Goal: Task Accomplishment & Management: Use online tool/utility

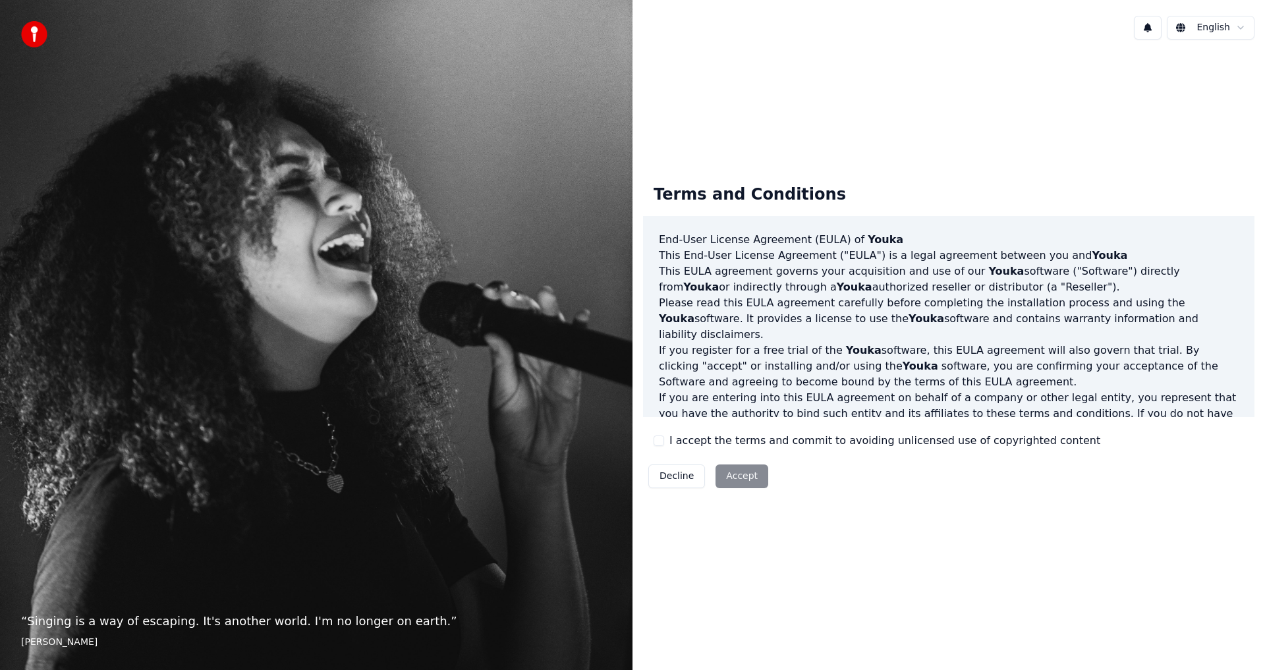
click at [742, 478] on div "Decline Accept" at bounding box center [708, 476] width 130 height 34
drag, startPoint x: 739, startPoint y: 476, endPoint x: 813, endPoint y: 481, distance: 73.9
click at [739, 476] on div "Decline Accept" at bounding box center [708, 476] width 130 height 34
click at [665, 441] on div "I accept the terms and commit to avoiding unlicensed use of copyrighted content" at bounding box center [877, 441] width 447 height 16
click at [658, 443] on button "I accept the terms and commit to avoiding unlicensed use of copyrighted content" at bounding box center [659, 441] width 11 height 11
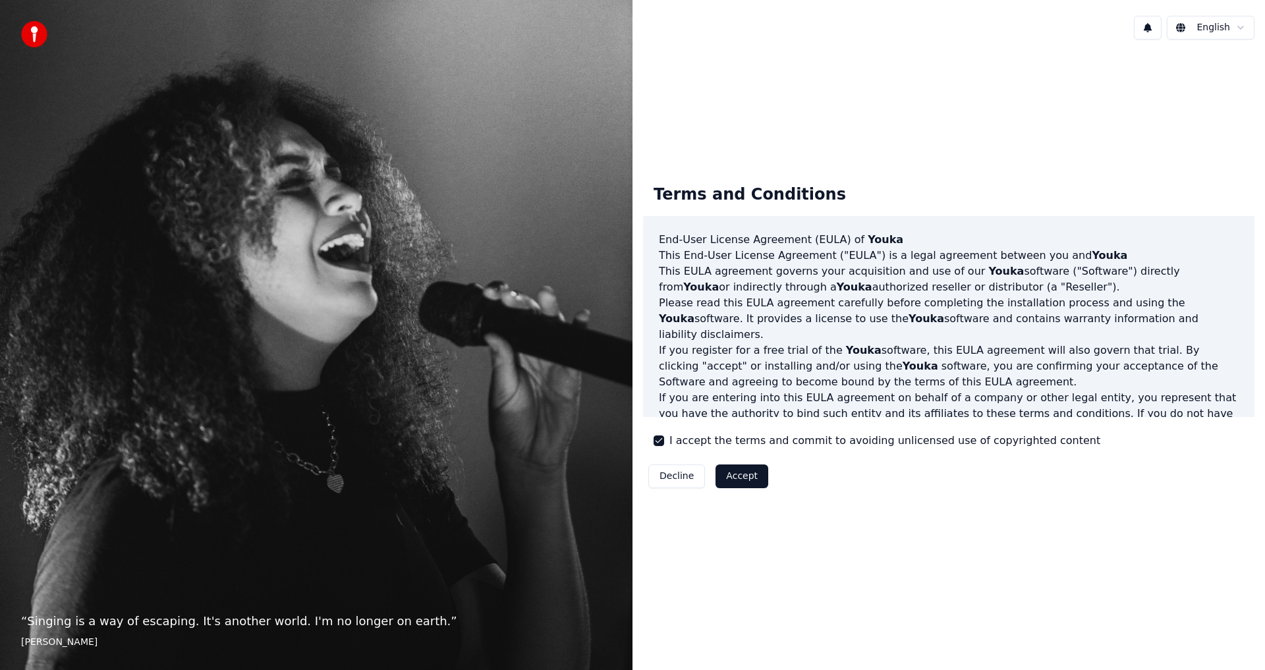
click at [746, 474] on button "Accept" at bounding box center [742, 476] width 53 height 24
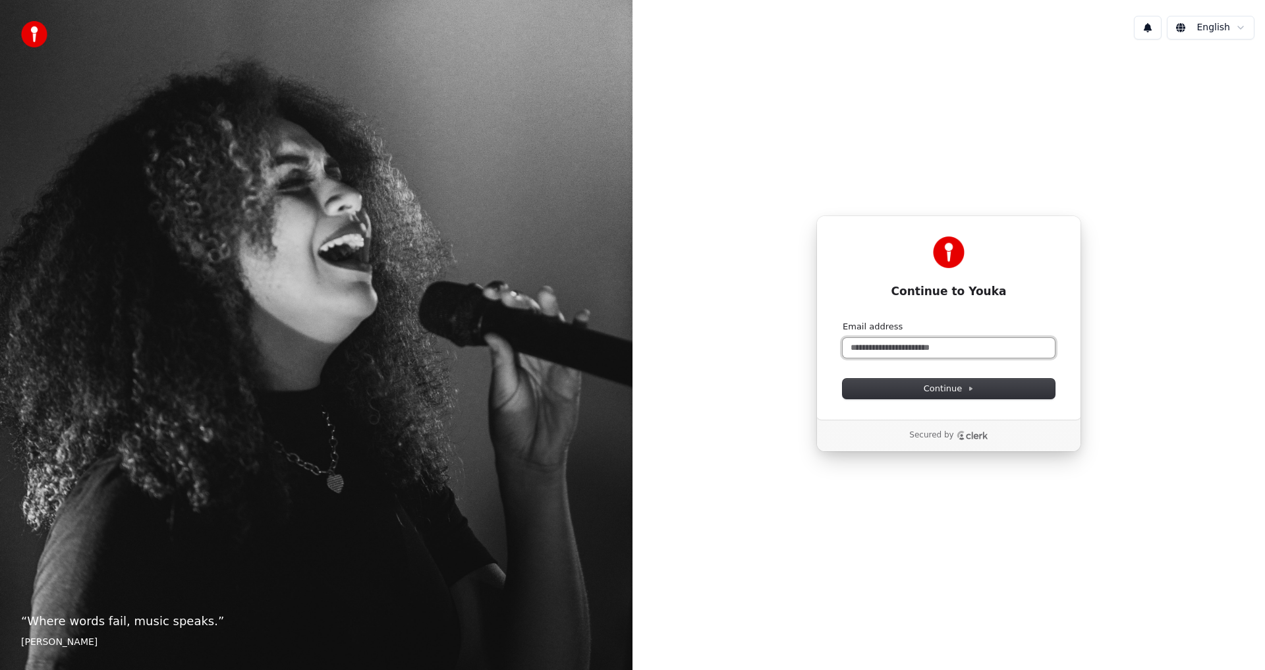
click at [883, 343] on input "Email address" at bounding box center [949, 348] width 212 height 20
click at [940, 390] on span "Continue" at bounding box center [949, 389] width 50 height 12
type input "**********"
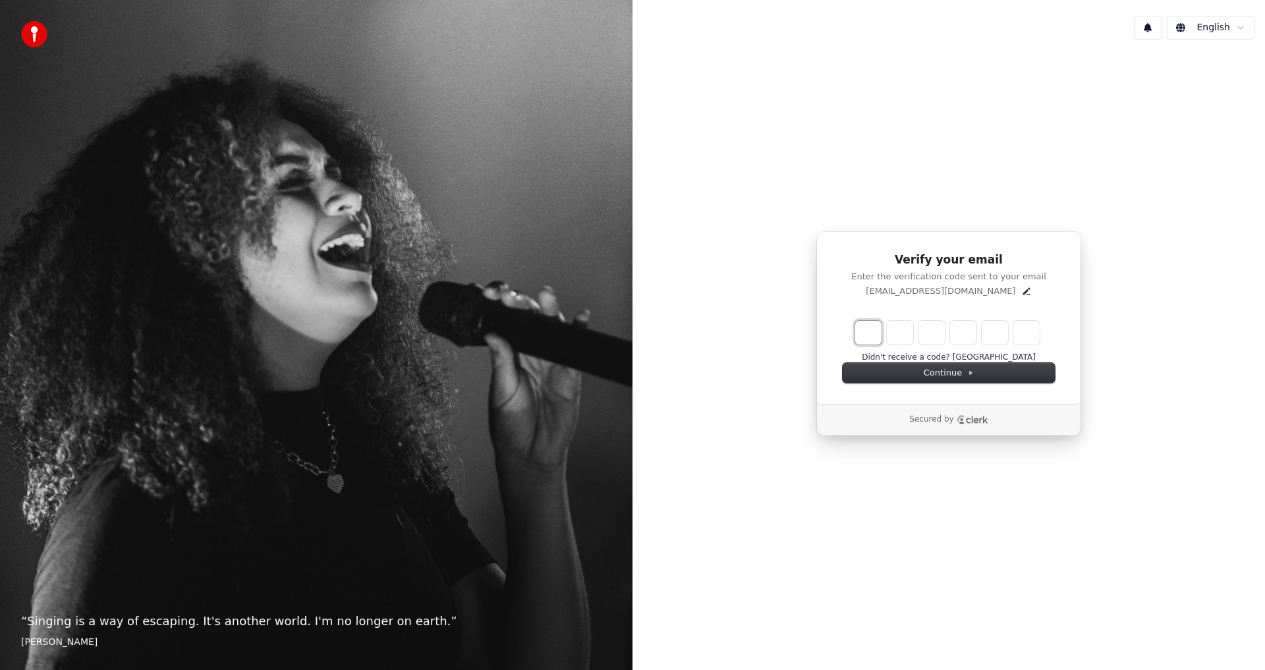
type input "*"
type input "**"
type input "*"
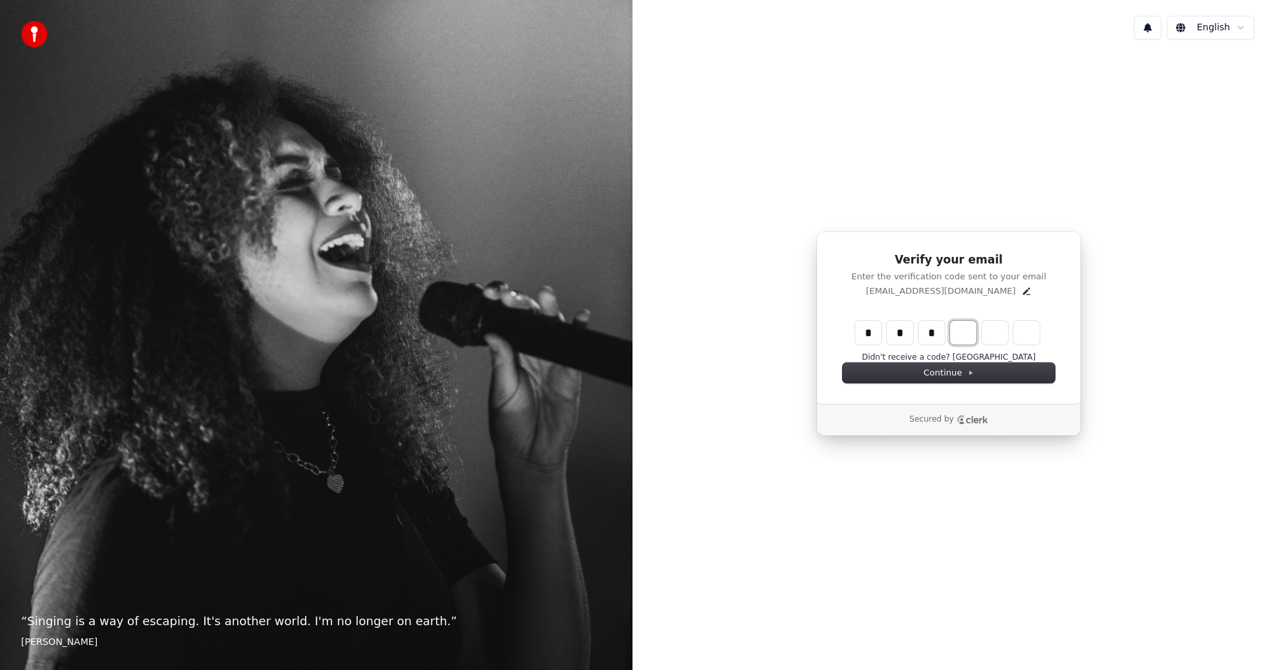
type input "***"
type input "*"
type input "****"
type input "*"
type input "******"
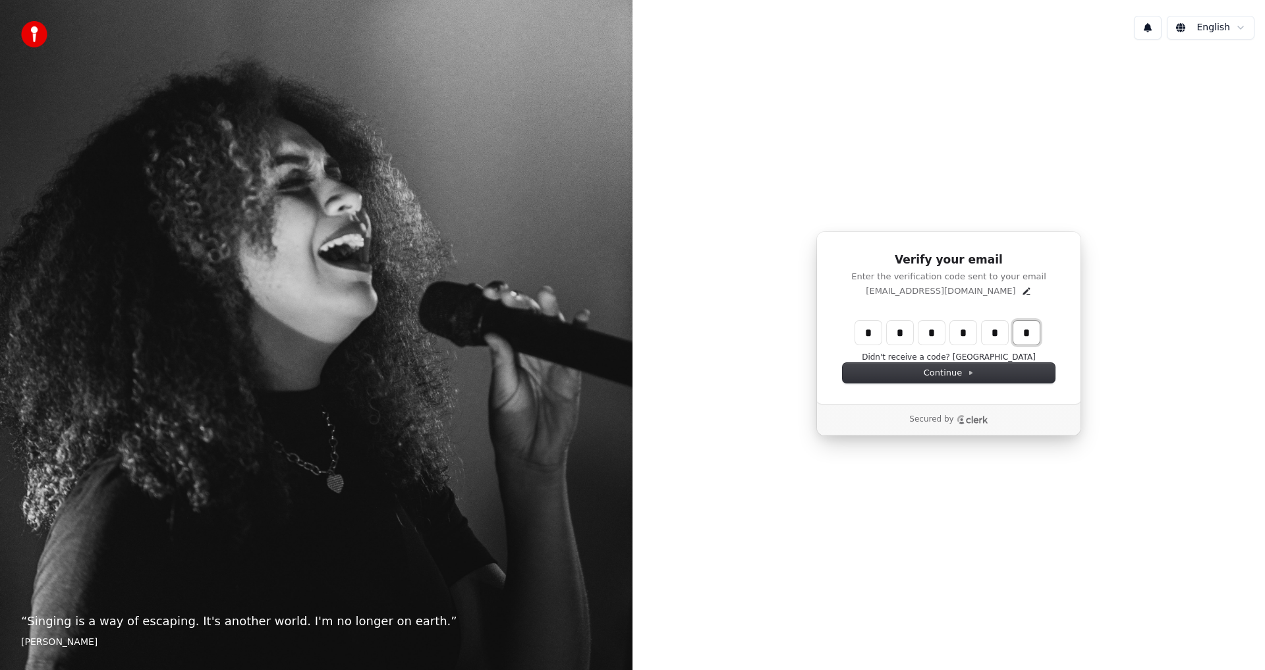
type input "*"
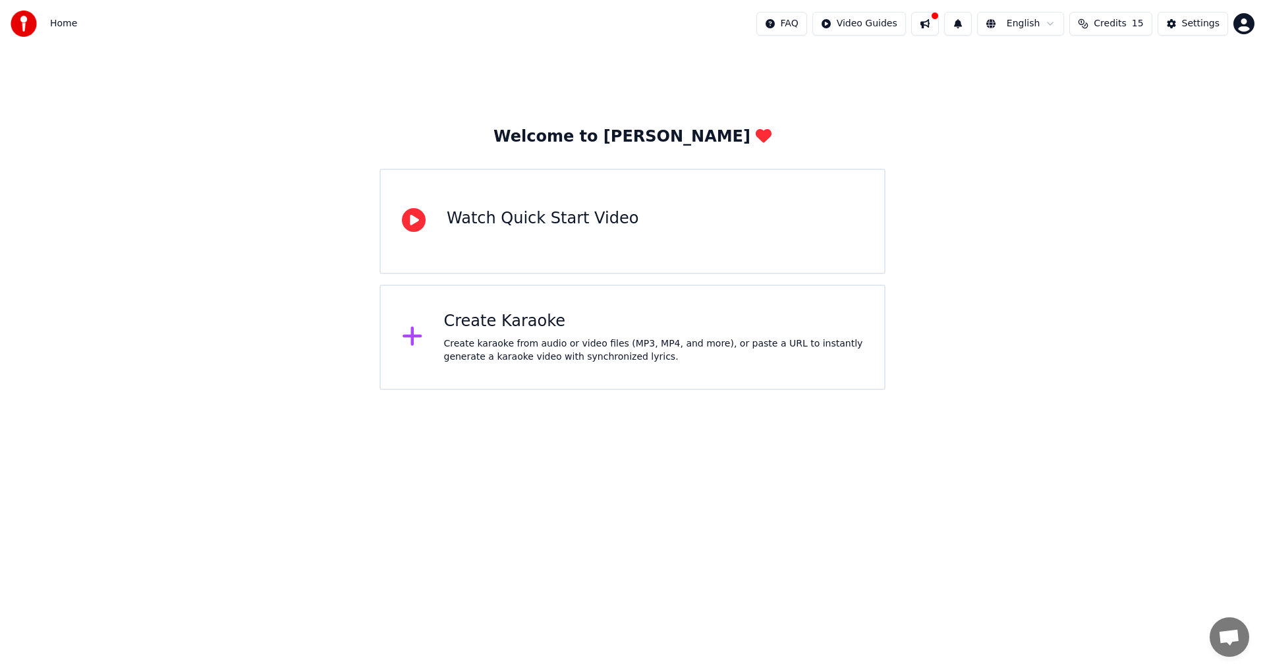
click at [1059, 24] on html "Home FAQ Video Guides English Credits 15 Settings Welcome to Youka Watch Quick …" at bounding box center [632, 195] width 1265 height 390
click at [1058, 25] on html "Home FAQ Video Guides English Credits 15 Settings Welcome to Youka Watch Quick …" at bounding box center [632, 195] width 1265 height 390
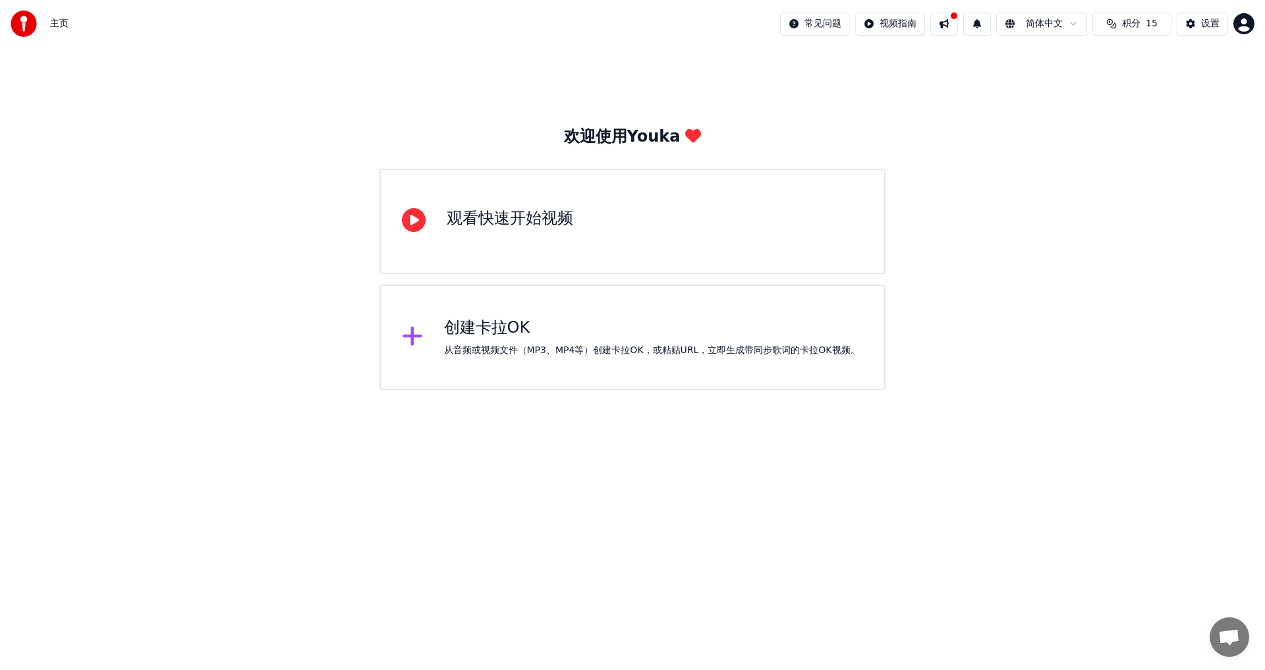
click at [513, 332] on div "创建卡拉OK" at bounding box center [652, 328] width 416 height 21
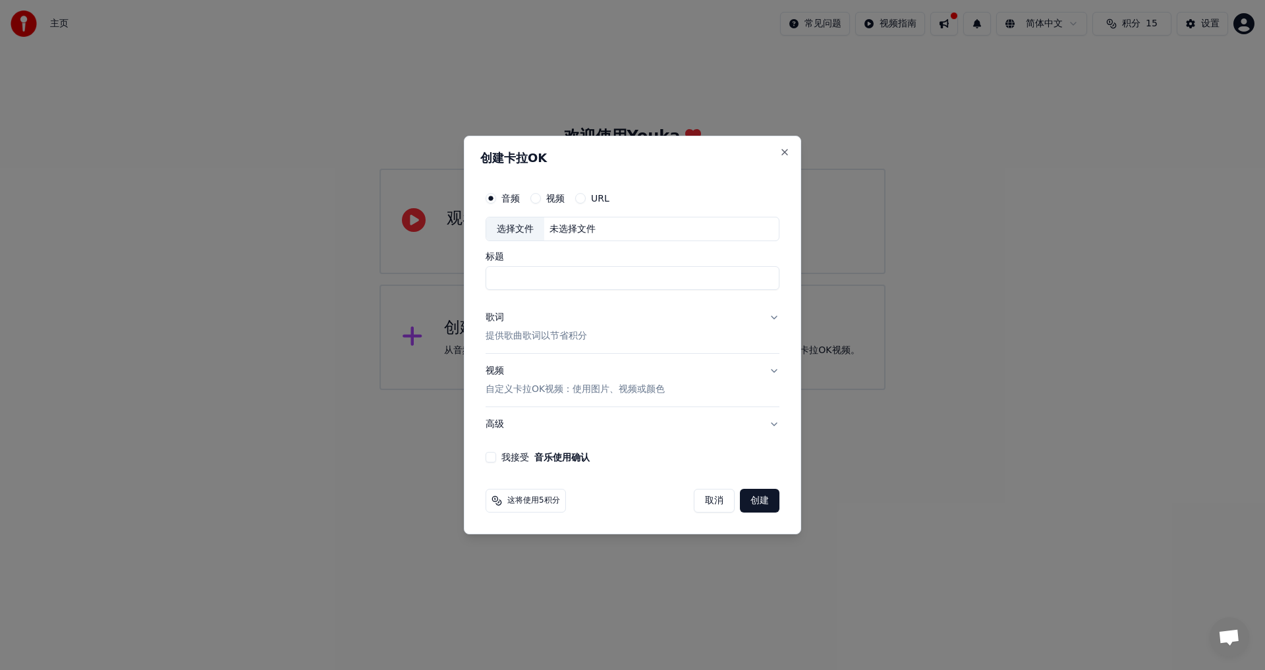
click at [585, 200] on button "URL" at bounding box center [580, 198] width 11 height 11
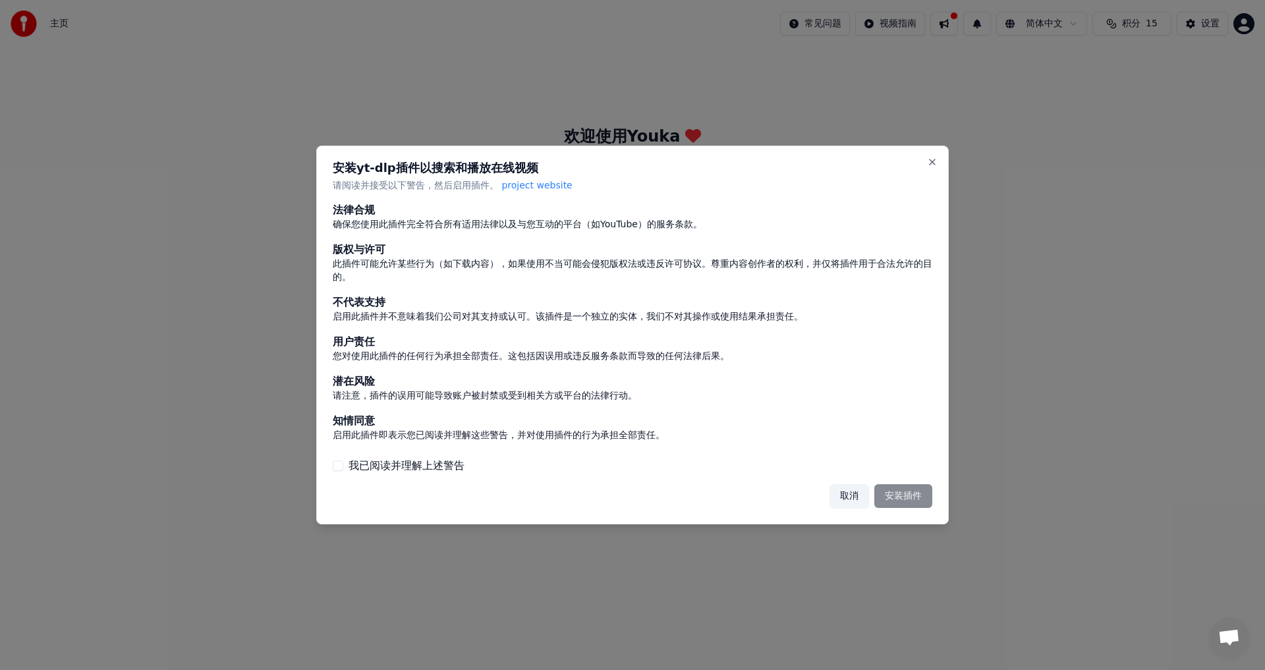
drag, startPoint x: 337, startPoint y: 463, endPoint x: 356, endPoint y: 468, distance: 19.2
click at [339, 464] on button "我已阅读并理解上述警告" at bounding box center [338, 466] width 11 height 11
click at [911, 499] on button "安装插件" at bounding box center [903, 496] width 58 height 24
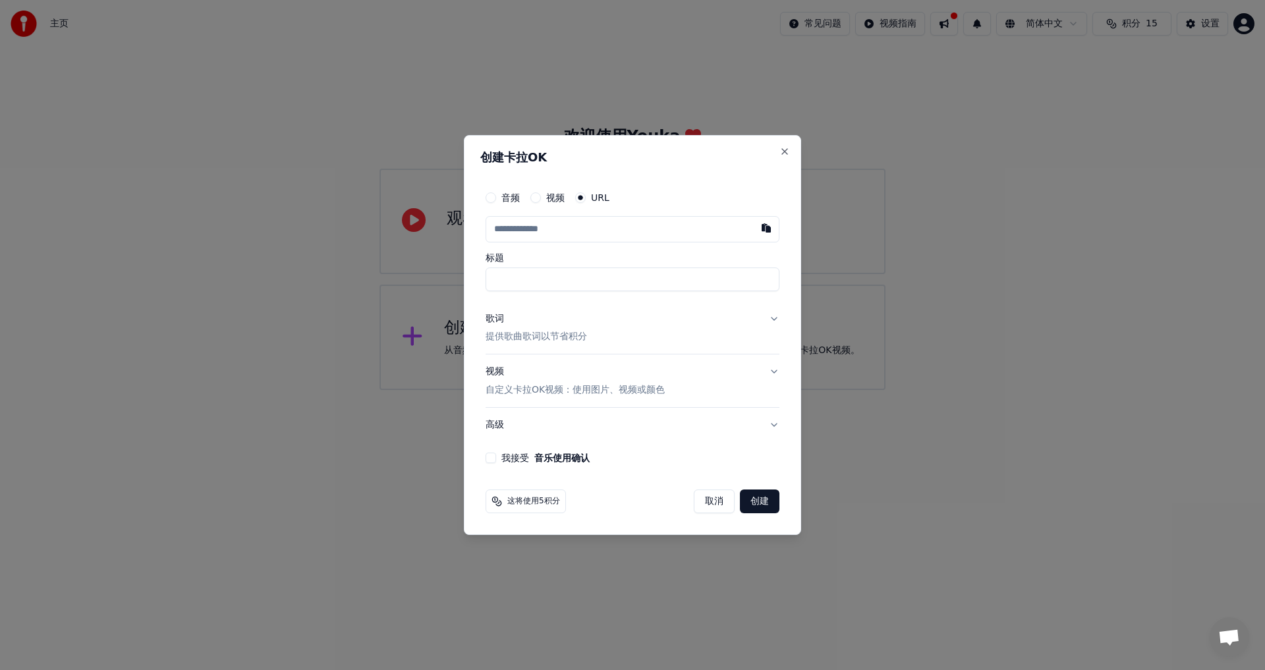
click at [486, 457] on button "我接受 音乐使用确认" at bounding box center [491, 458] width 11 height 11
click at [766, 507] on button "创建" at bounding box center [760, 502] width 40 height 24
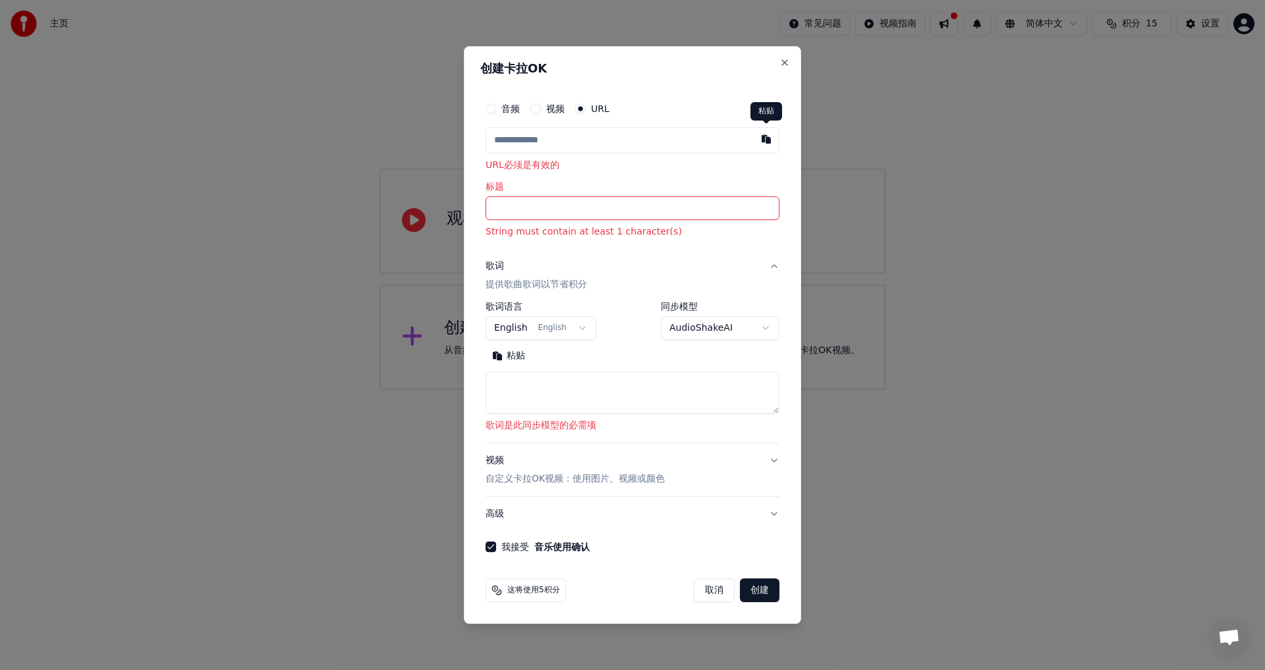
click at [768, 140] on button "button" at bounding box center [766, 139] width 26 height 24
type input "**********"
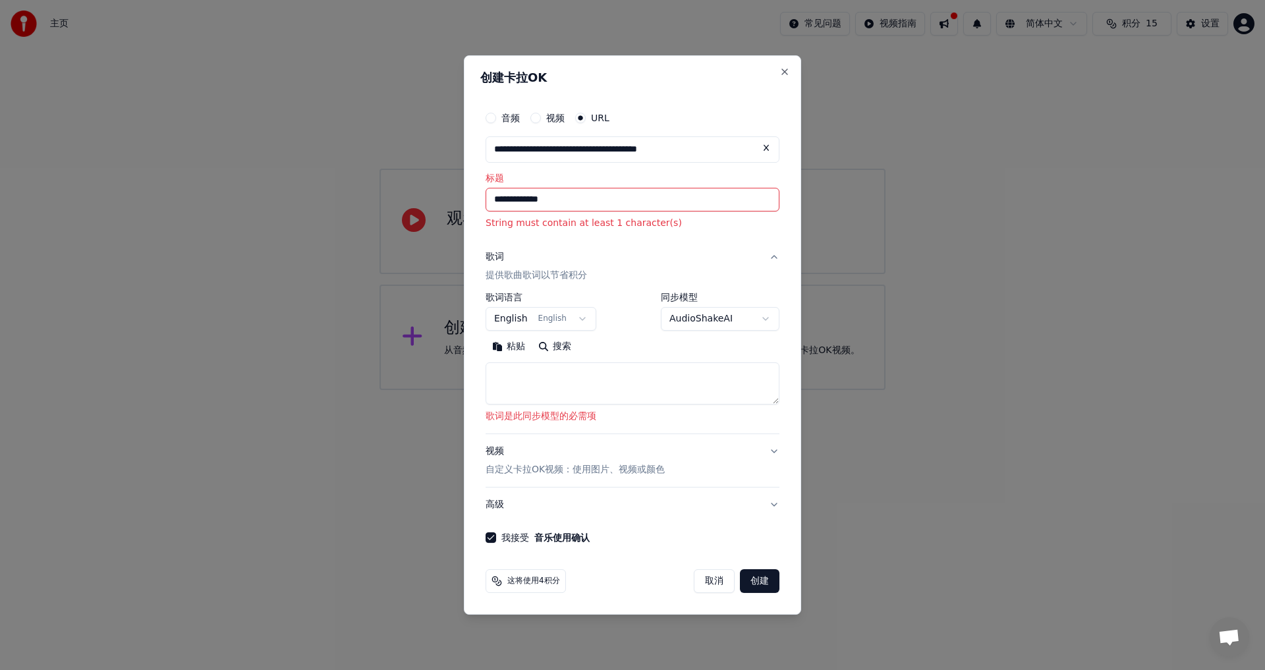
type input "**********"
click at [758, 582] on button "创建" at bounding box center [760, 581] width 40 height 24
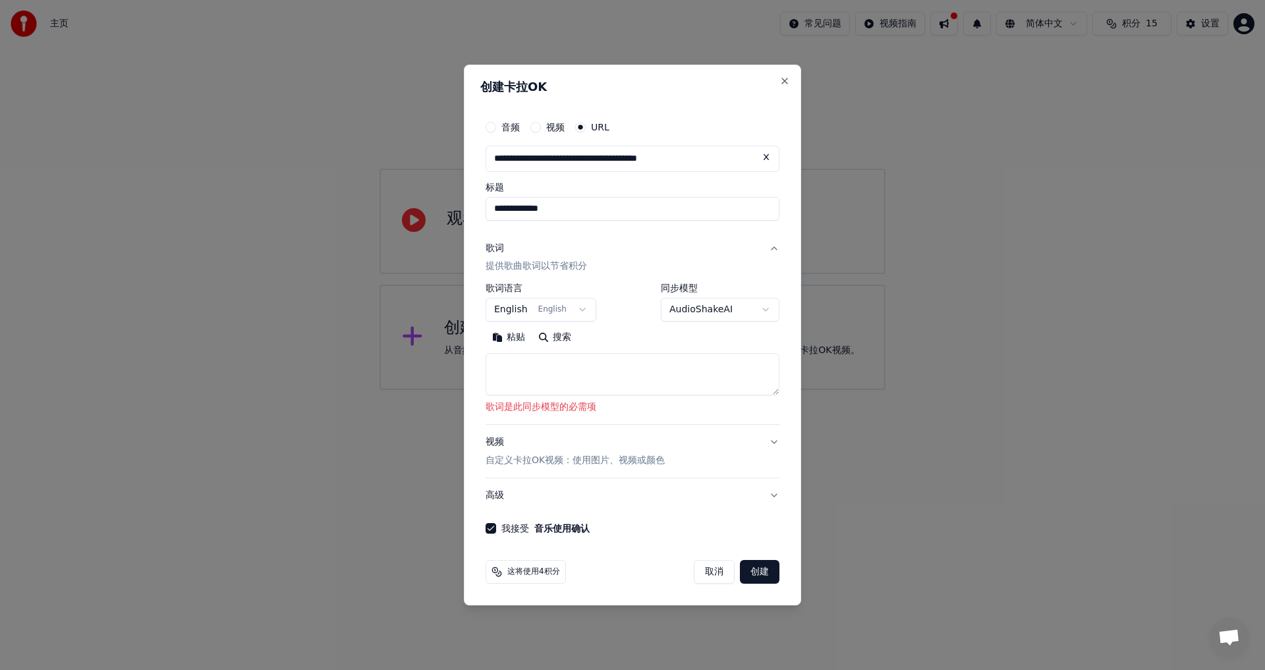
click at [756, 573] on button "创建" at bounding box center [760, 572] width 40 height 24
click at [763, 568] on button "创建" at bounding box center [760, 572] width 40 height 24
click at [523, 575] on span "这将使用4积分" at bounding box center [533, 572] width 53 height 11
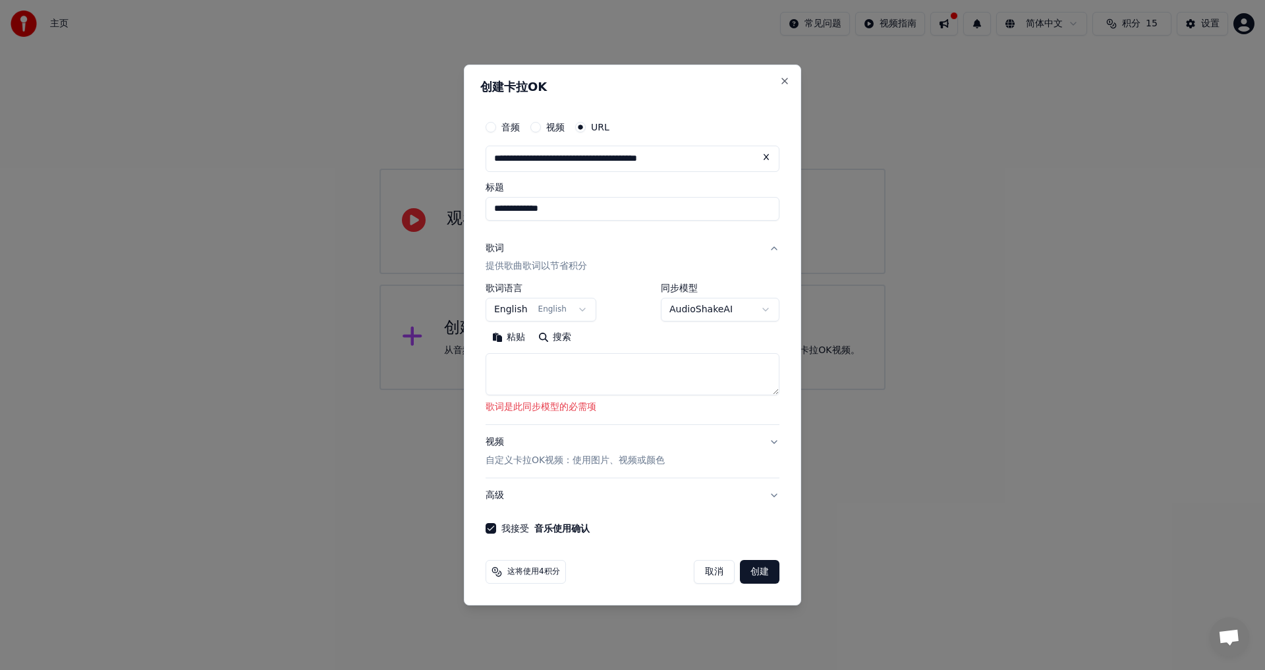
click at [762, 565] on button "创建" at bounding box center [760, 572] width 40 height 24
click at [763, 564] on button "创建" at bounding box center [760, 572] width 40 height 24
click at [758, 573] on button "创建" at bounding box center [760, 572] width 40 height 24
click at [573, 311] on button "English English" at bounding box center [541, 310] width 111 height 24
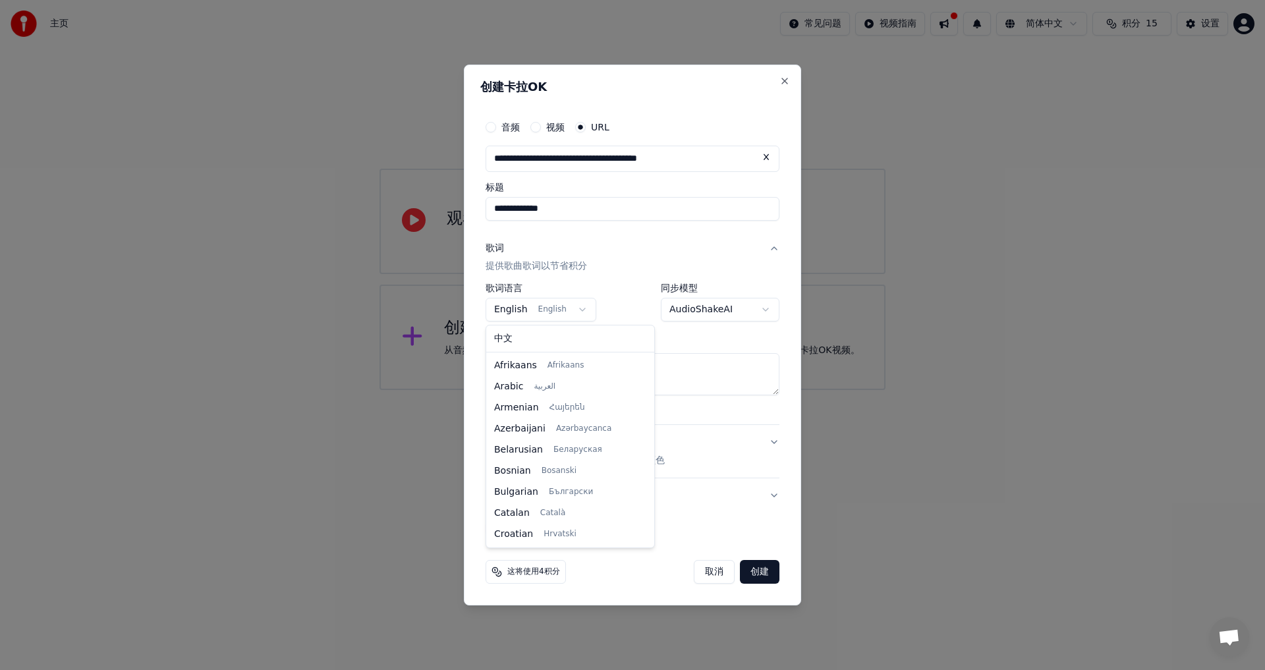
scroll to position [84, 0]
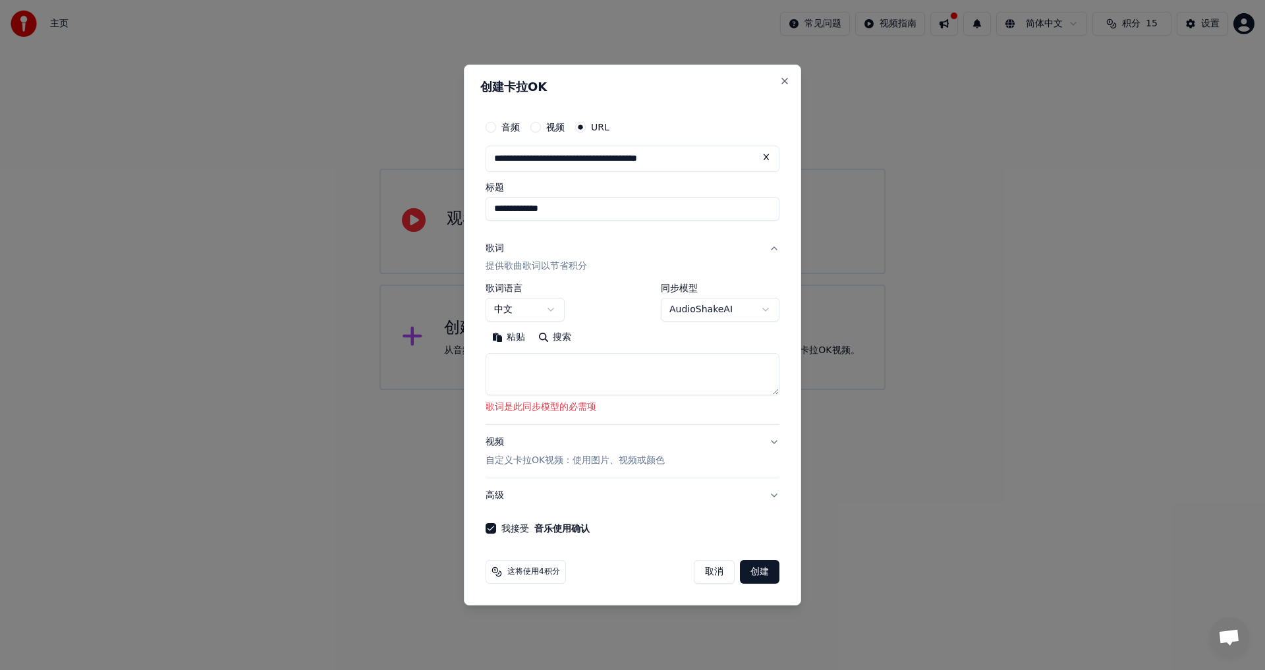
click at [764, 573] on button "创建" at bounding box center [760, 572] width 40 height 24
select select "**"
click at [757, 575] on button "创建" at bounding box center [760, 572] width 40 height 24
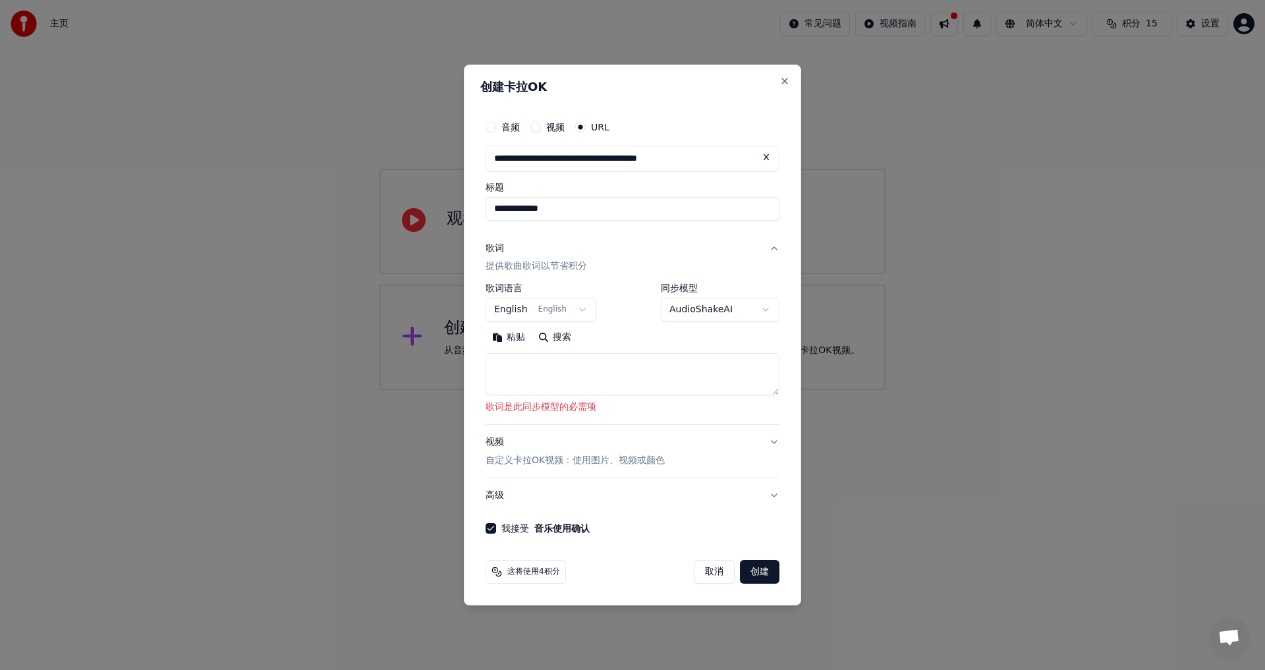
click at [757, 575] on button "创建" at bounding box center [760, 572] width 40 height 24
click at [760, 571] on button "创建" at bounding box center [760, 572] width 40 height 24
click at [772, 497] on button "高级" at bounding box center [633, 495] width 294 height 34
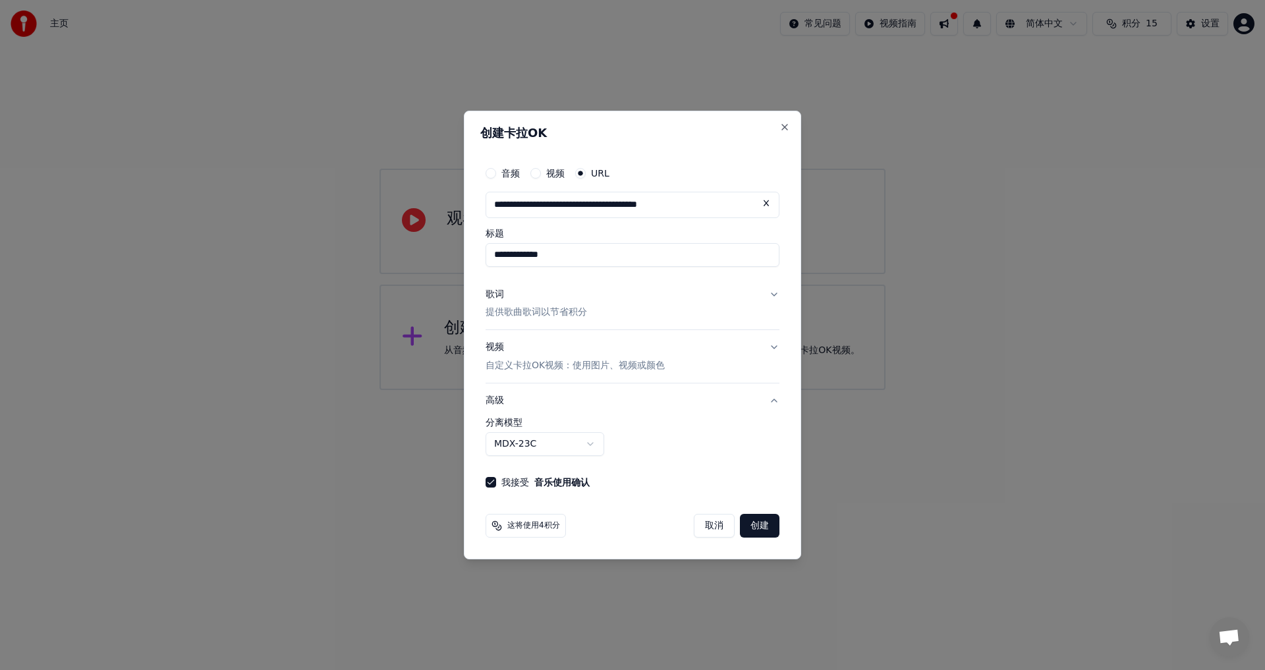
click at [760, 527] on button "创建" at bounding box center [760, 526] width 40 height 24
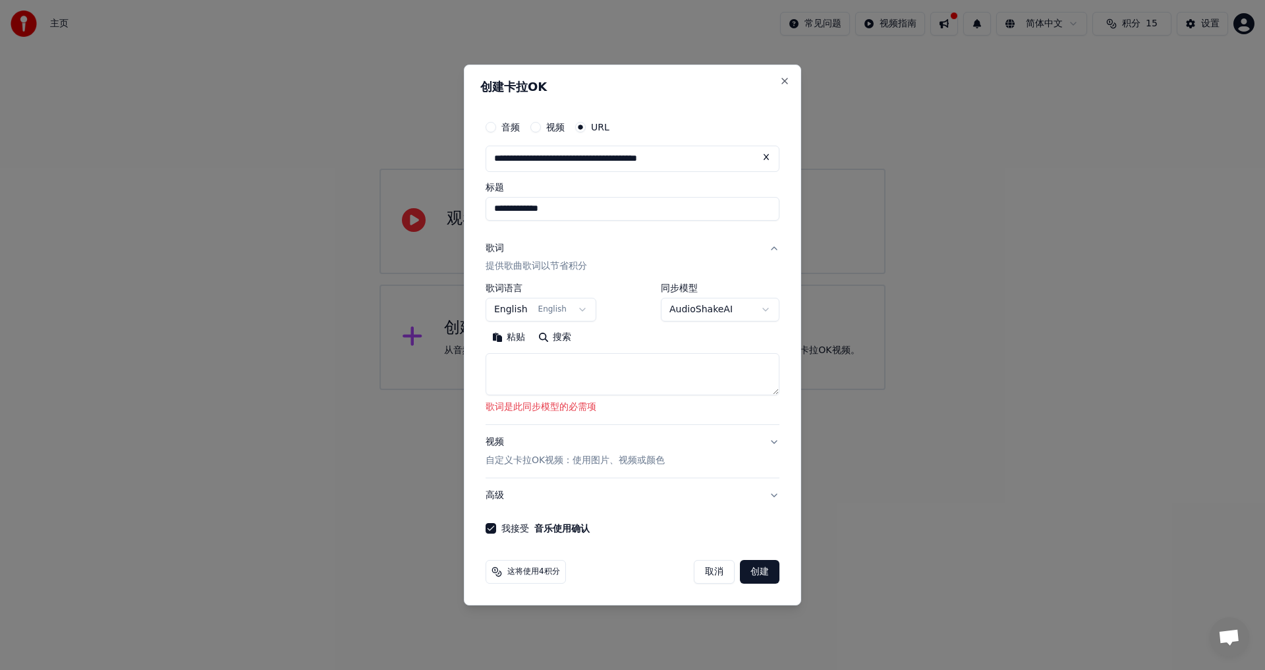
click at [760, 527] on div "我接受 音乐使用确认" at bounding box center [633, 528] width 294 height 11
click at [758, 557] on div "这将使用4积分 取消 创建" at bounding box center [632, 572] width 304 height 34
click at [759, 557] on div "这将使用4积分 取消 创建" at bounding box center [632, 572] width 304 height 34
click at [712, 572] on button "取消" at bounding box center [714, 572] width 41 height 24
select select
